Goal: Book appointment/travel/reservation

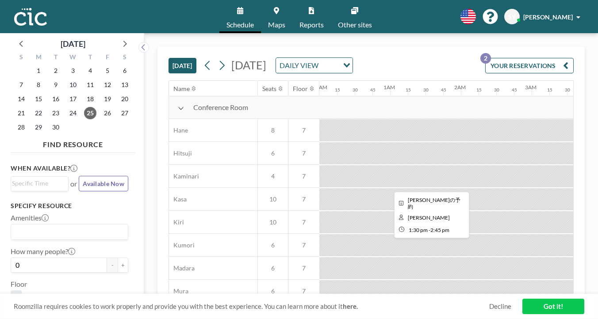
scroll to position [0, 719]
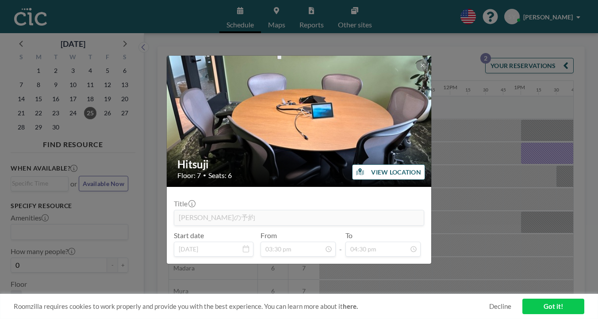
click at [463, 165] on div "Hitsuji Floor: 7 • Seats: 6 VIEW LOCATION Title [PERSON_NAME]の予約 Start date [DA…" at bounding box center [299, 159] width 598 height 319
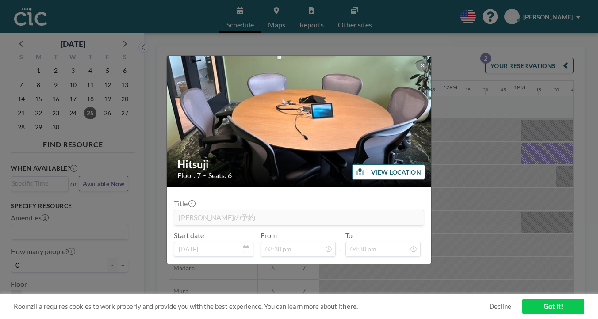
click at [457, 159] on div "Hitsuji Floor: 7 • Seats: 6 VIEW LOCATION Title [PERSON_NAME]の予約 Start date [DA…" at bounding box center [299, 159] width 598 height 319
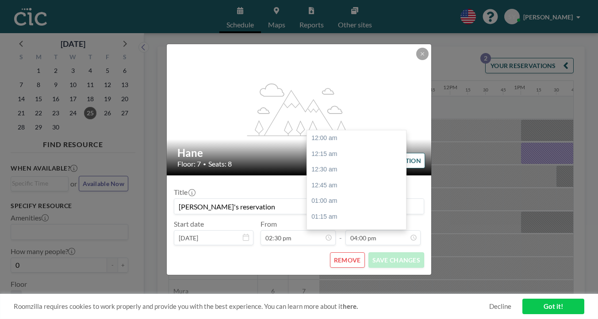
scroll to position [904, 0]
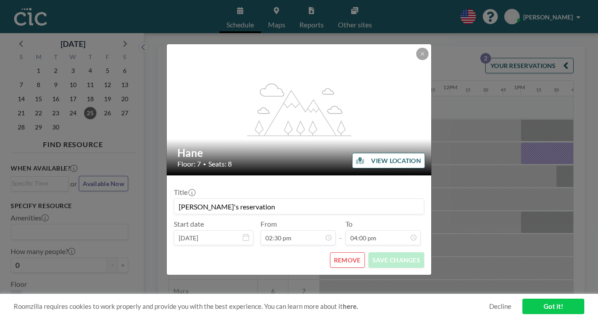
click at [336, 253] on button "REMOVE" at bounding box center [347, 260] width 35 height 15
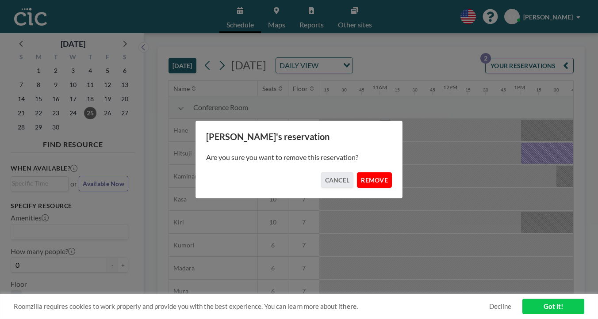
click at [357, 176] on button "REMOVE" at bounding box center [374, 180] width 35 height 15
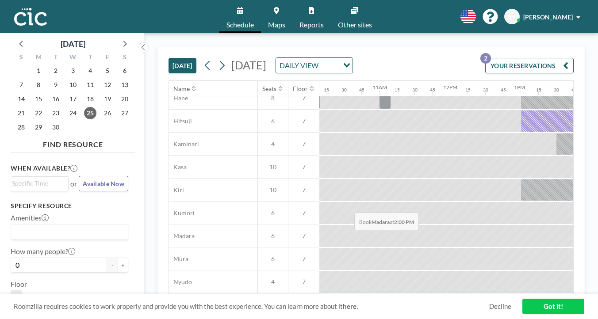
scroll to position [0, 719]
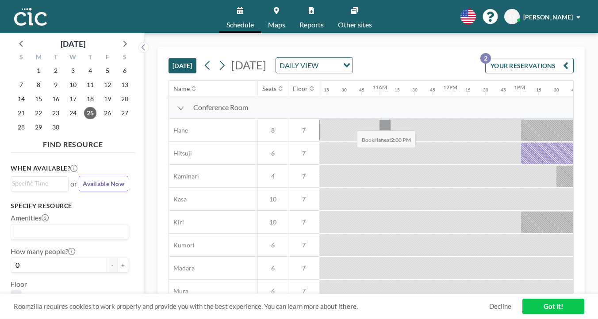
click at [592, 119] on div at bounding box center [601, 130] width 18 height 22
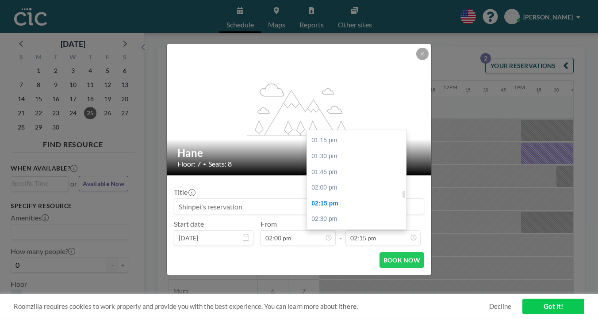
scroll to position [845, 0]
click at [327, 293] on div "04:00 pm" at bounding box center [359, 301] width 104 height 16
type input "04:00 pm"
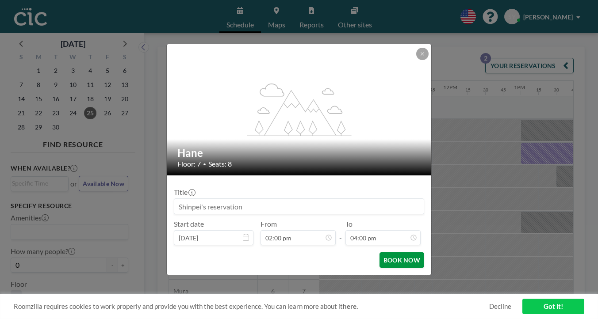
scroll to position [904, 0]
click at [380, 253] on button "BOOK NOW" at bounding box center [402, 260] width 45 height 15
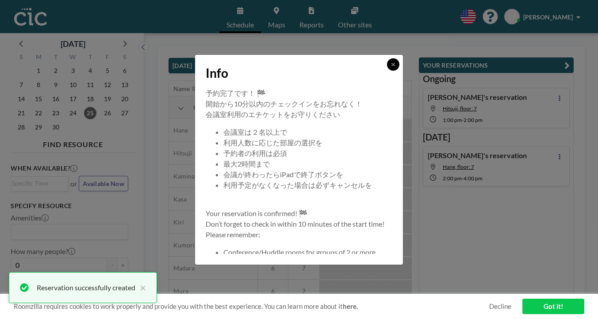
click at [387, 71] on button at bounding box center [393, 64] width 12 height 12
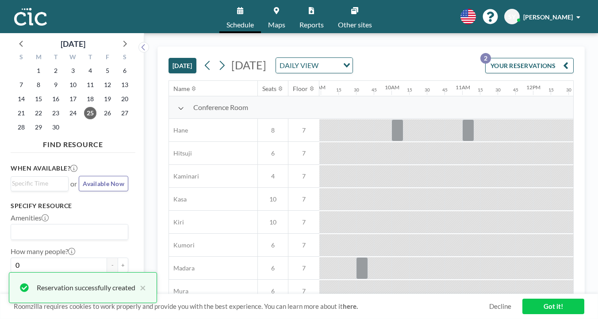
scroll to position [0, 635]
